Goal: Information Seeking & Learning: Learn about a topic

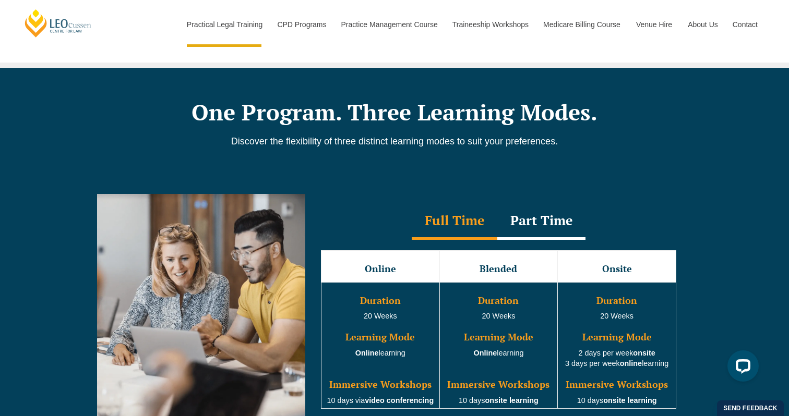
scroll to position [855, 0]
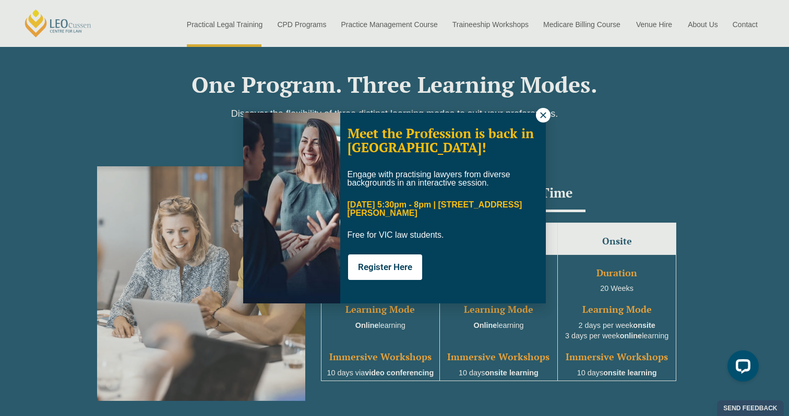
click at [711, 267] on div "Meet the Profession is back in Melbourne! Engage with practising lawyers from d…" at bounding box center [394, 208] width 789 height 416
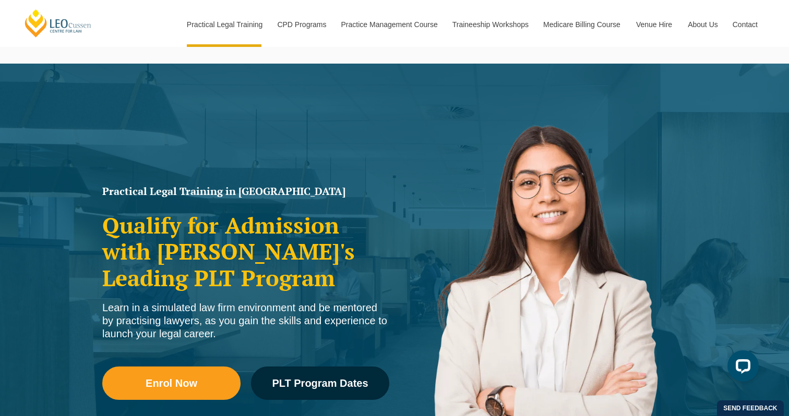
scroll to position [0, 0]
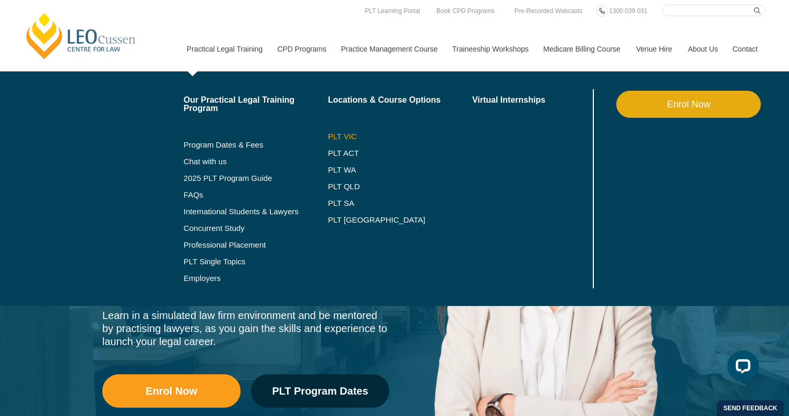
click at [339, 137] on link "PLT VIC" at bounding box center [400, 136] width 144 height 8
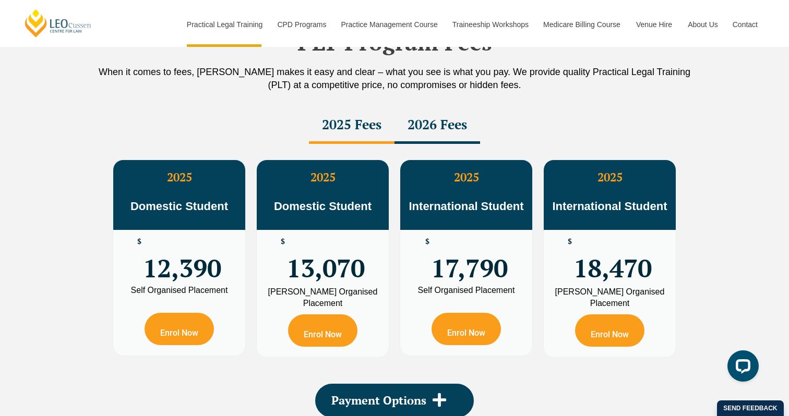
scroll to position [1836, 0]
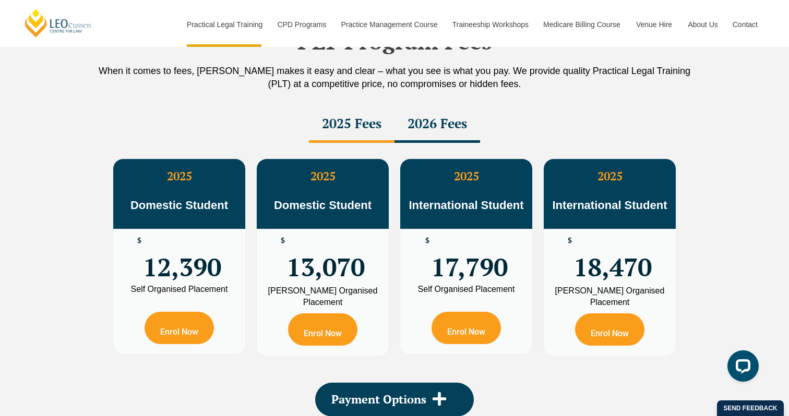
click at [431, 132] on div "2026 Fees" at bounding box center [437, 124] width 86 height 37
click at [368, 132] on div "2025 Fees" at bounding box center [352, 124] width 86 height 37
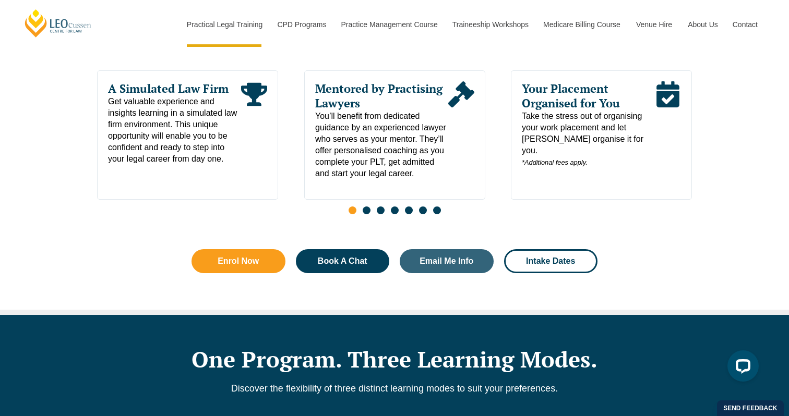
scroll to position [577, 0]
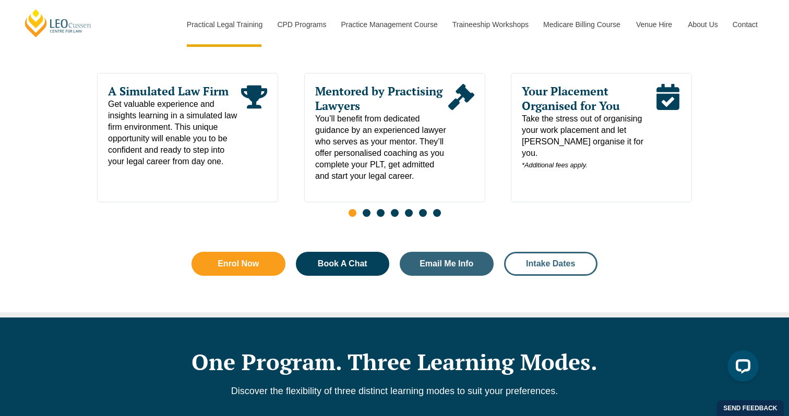
click at [554, 268] on span "Intake Dates" at bounding box center [550, 264] width 49 height 8
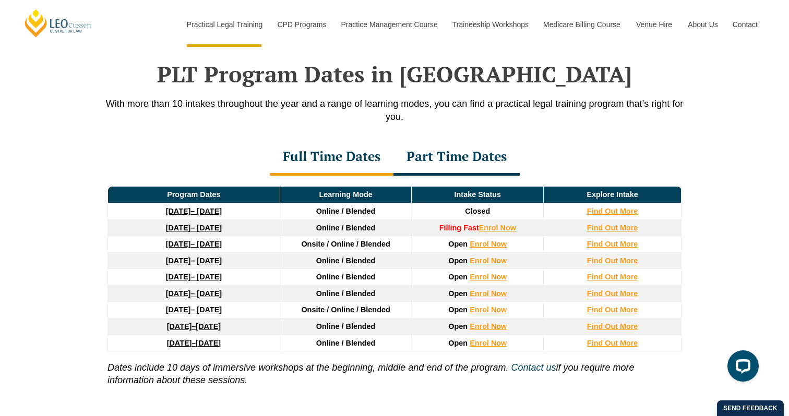
scroll to position [1361, 0]
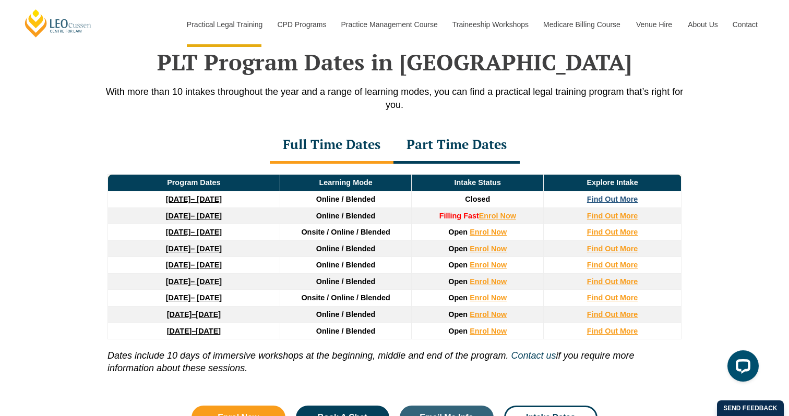
click at [614, 199] on strong "Find Out More" at bounding box center [612, 199] width 51 height 8
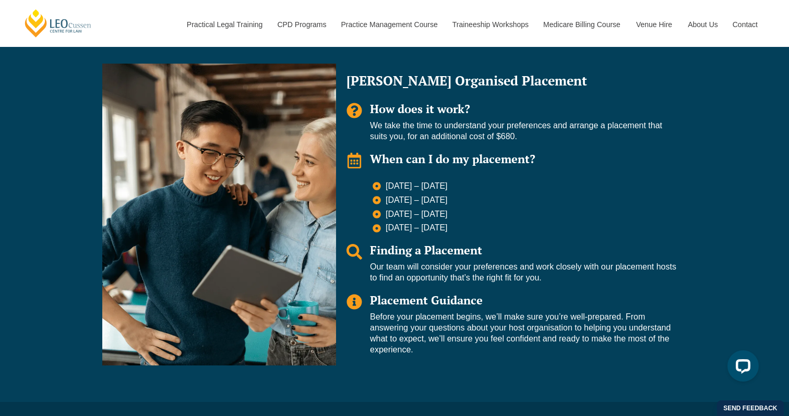
scroll to position [718, 0]
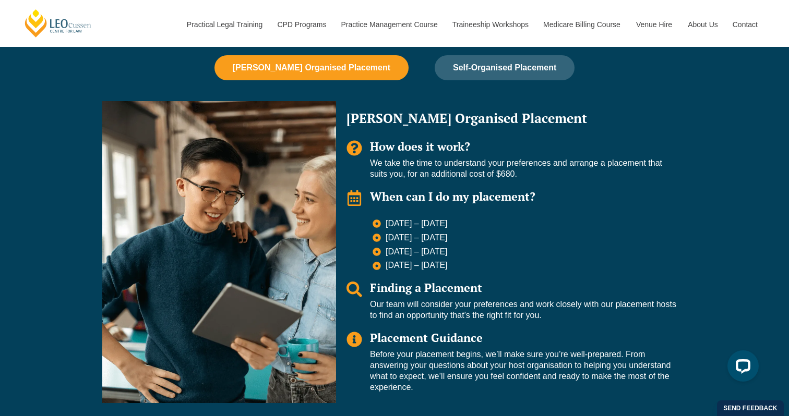
drag, startPoint x: 479, startPoint y: 225, endPoint x: 388, endPoint y: 227, distance: 91.8
click at [388, 227] on li "[DATE] – [DATE]" at bounding box center [524, 225] width 304 height 13
copy span "[DATE] – [DATE]"
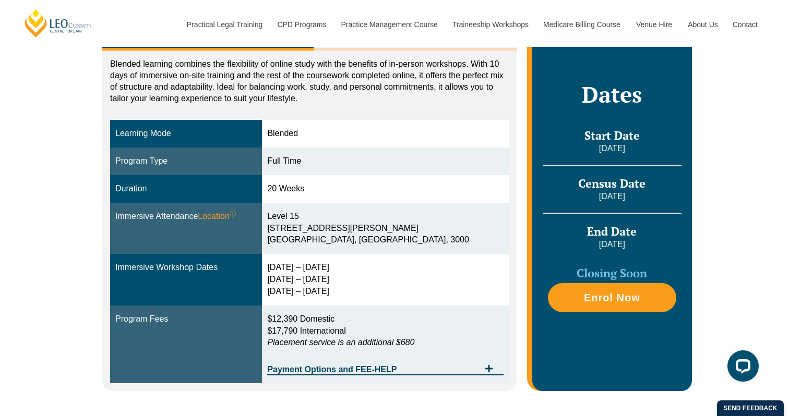
scroll to position [222, 0]
